Goal: Ask a question

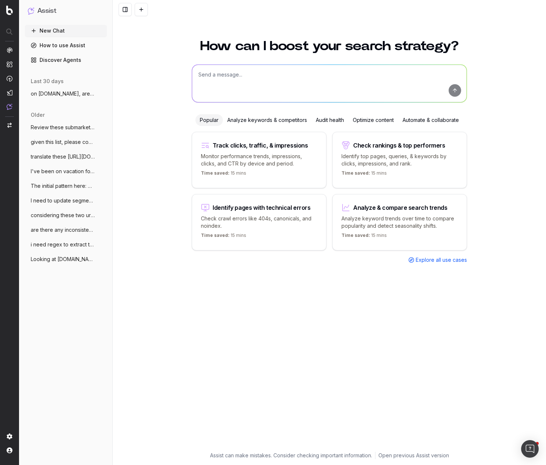
click at [245, 75] on textarea at bounding box center [329, 83] width 274 height 37
type textarea "can you give me search volumes for a keyword list?"
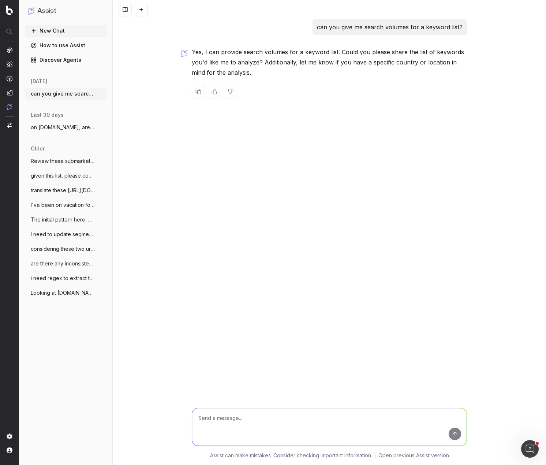
drag, startPoint x: 258, startPoint y: 416, endPoint x: 234, endPoint y: 397, distance: 30.7
click at [258, 416] on textarea at bounding box center [329, 426] width 274 height 37
type textarea "These are neighborhoods in nyc"
